Goal: Information Seeking & Learning: Learn about a topic

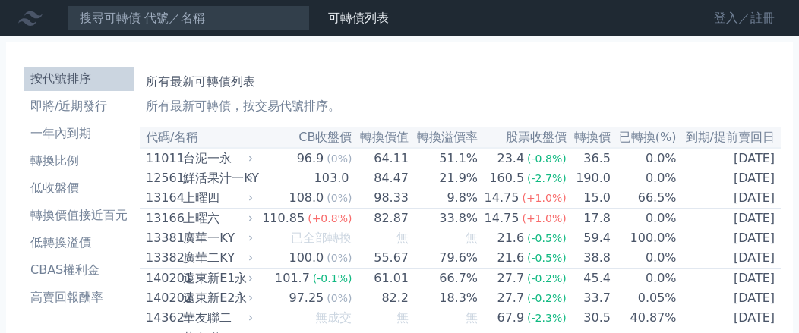
click at [723, 20] on link "登入／註冊" at bounding box center [744, 18] width 85 height 24
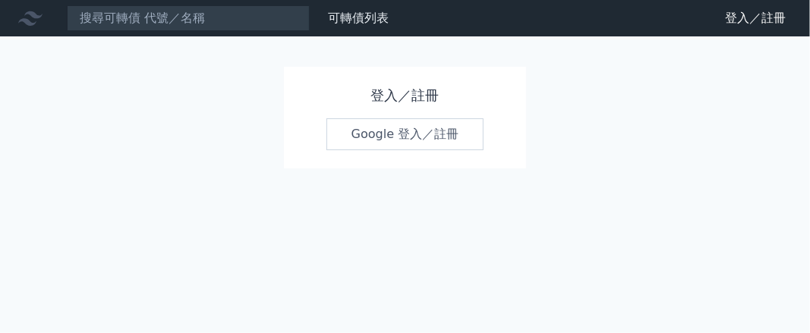
click at [396, 133] on link "Google 登入／註冊" at bounding box center [406, 134] width 158 height 32
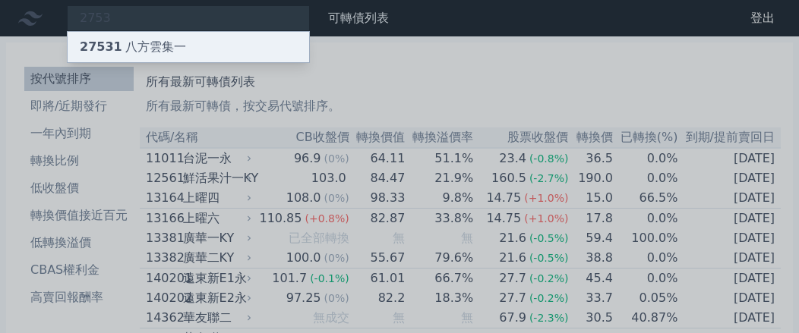
type input "2753"
click at [192, 54] on div "27531 八方雲集一" at bounding box center [188, 47] width 241 height 30
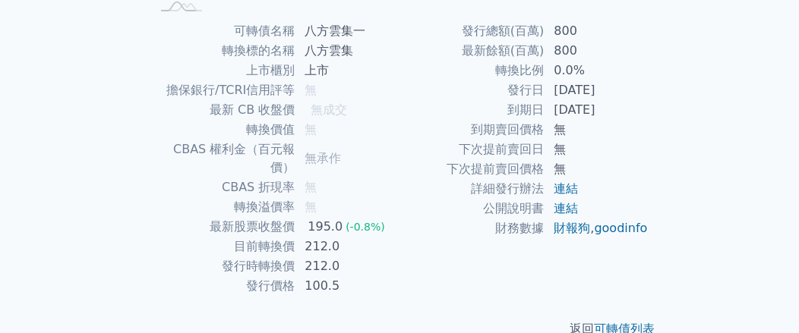
scroll to position [369, 0]
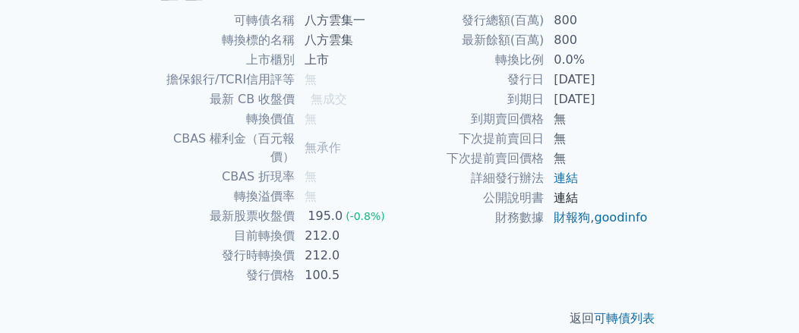
click at [563, 198] on link "連結" at bounding box center [566, 198] width 24 height 14
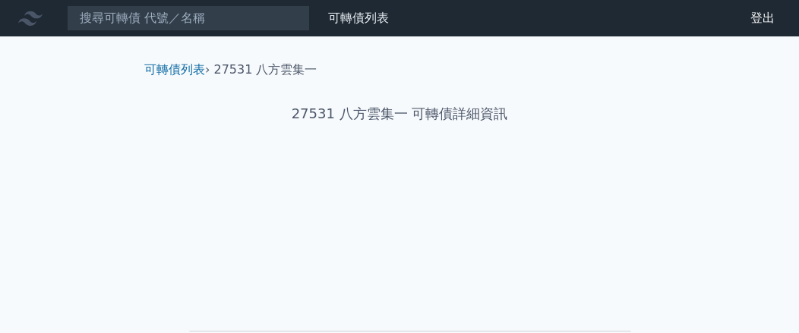
scroll to position [0, 0]
